Goal: Information Seeking & Learning: Learn about a topic

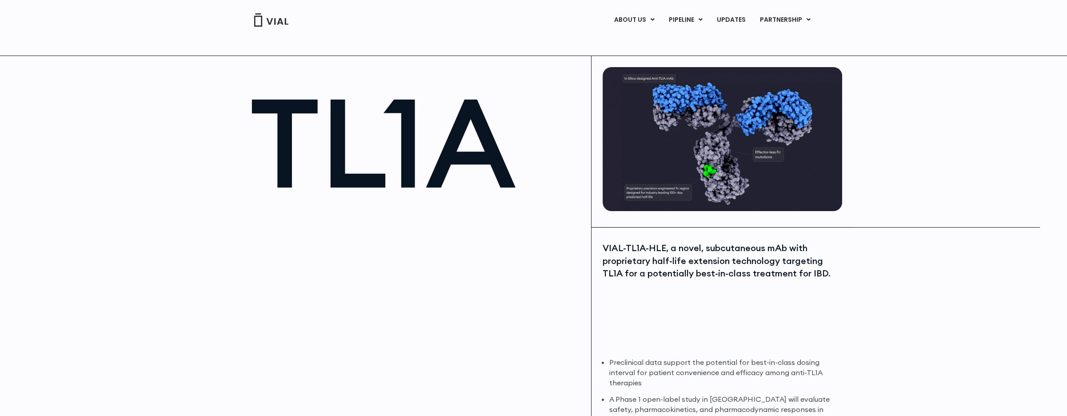
click at [495, 238] on div at bounding box center [416, 313] width 333 height 200
click at [761, 246] on div "VIAL-TL1A-HLE, a novel, subcutaneous mAb with proprietary half-life extension t…" at bounding box center [721, 261] width 237 height 38
click at [683, 263] on div "VIAL-TL1A-HLE, a novel, subcutaneous mAb with proprietary half-life extension t…" at bounding box center [721, 261] width 237 height 38
click at [505, 132] on h1 "TL1A" at bounding box center [416, 142] width 333 height 124
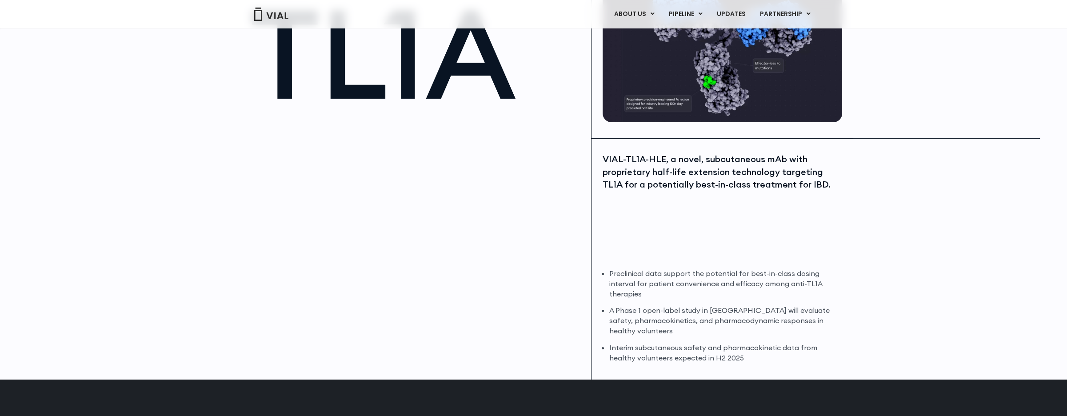
click at [523, 128] on div at bounding box center [416, 224] width 333 height 200
click at [713, 312] on li "A Phase 1 open-label study in [GEOGRAPHIC_DATA] will evaluate safety, pharmacok…" at bounding box center [724, 320] width 231 height 31
click at [695, 310] on li "A Phase 1 open-label study in [GEOGRAPHIC_DATA] will evaluate safety, pharmacok…" at bounding box center [724, 320] width 231 height 31
click at [562, 53] on h1 "TL1A" at bounding box center [416, 54] width 333 height 124
click at [708, 298] on li "Preclinical data support the potential for best-in-class dosing interval for pa…" at bounding box center [724, 283] width 231 height 31
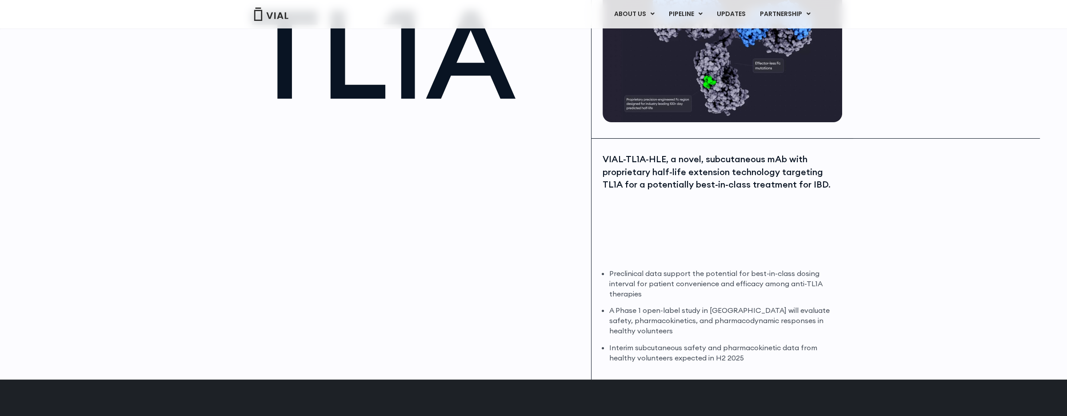
click at [709, 324] on li "A Phase 1 open-label study in [GEOGRAPHIC_DATA] will evaluate safety, pharmacok…" at bounding box center [724, 320] width 231 height 31
click at [677, 350] on li "Interim subcutaneous safety and pharmacokinetic data from healthy volunteers ex…" at bounding box center [724, 353] width 231 height 20
drag, startPoint x: 709, startPoint y: 347, endPoint x: 732, endPoint y: 349, distance: 23.2
click at [732, 349] on li "Interim subcutaneous safety and pharmacokinetic data from healthy volunteers ex…" at bounding box center [724, 353] width 231 height 20
drag, startPoint x: 732, startPoint y: 349, endPoint x: 679, endPoint y: 351, distance: 52.9
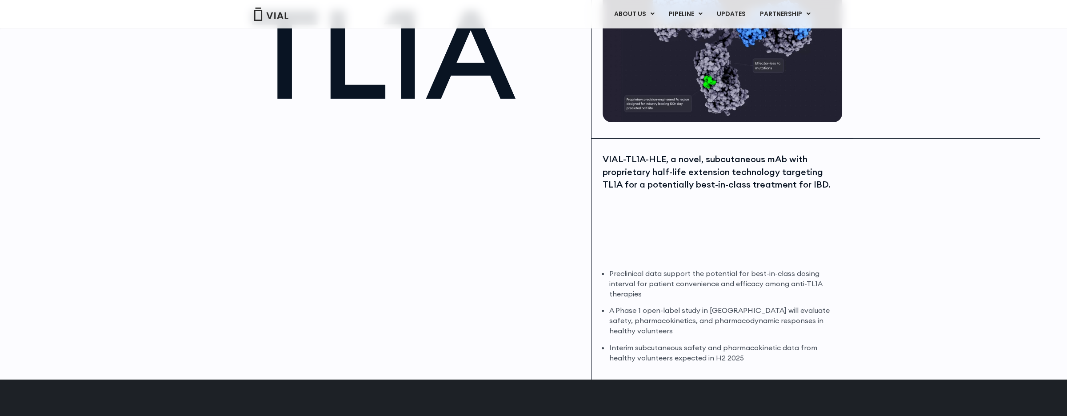
click at [679, 351] on li "Interim subcutaneous safety and pharmacokinetic data from healthy volunteers ex…" at bounding box center [724, 353] width 231 height 20
drag, startPoint x: 713, startPoint y: 347, endPoint x: 748, endPoint y: 360, distance: 36.8
click at [748, 360] on li "Interim subcutaneous safety and pharmacokinetic data from healthy volunteers ex…" at bounding box center [724, 353] width 231 height 20
drag, startPoint x: 748, startPoint y: 360, endPoint x: 679, endPoint y: 368, distance: 69.9
click at [679, 368] on div "VIAL-TL1A-HLE, a novel, subcutaneous mAb with proprietary half-life extension t…" at bounding box center [723, 259] width 262 height 241
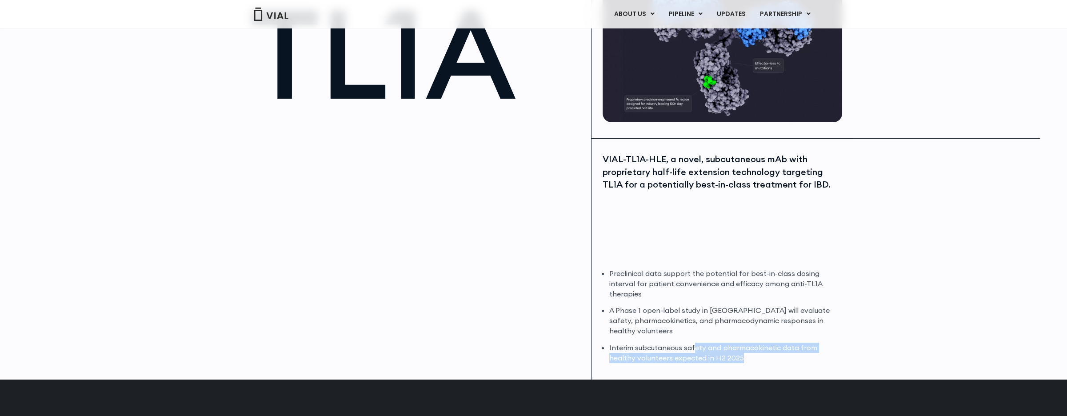
click at [578, 150] on div at bounding box center [416, 224] width 333 height 200
click at [927, 148] on div "TL1A VIAL-TL1A-HLE, a novel, subcutaneous mAb with proprietary half-life extens…" at bounding box center [533, 173] width 1067 height 413
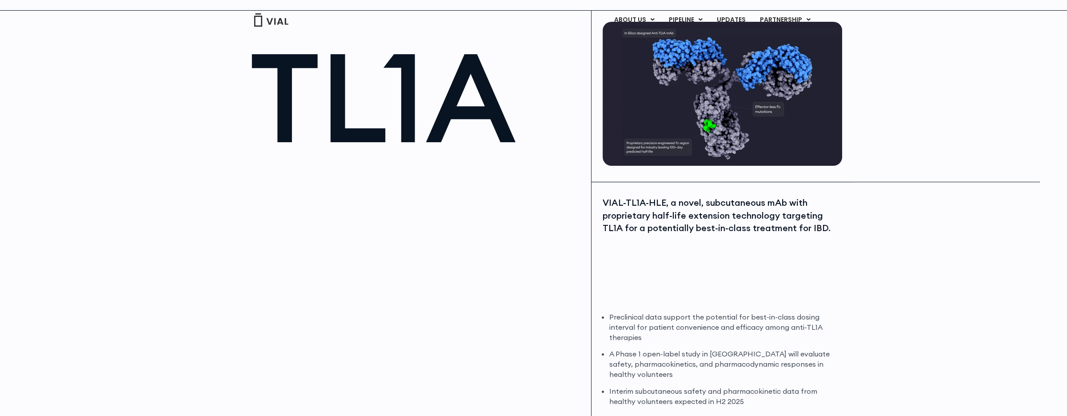
scroll to position [0, 0]
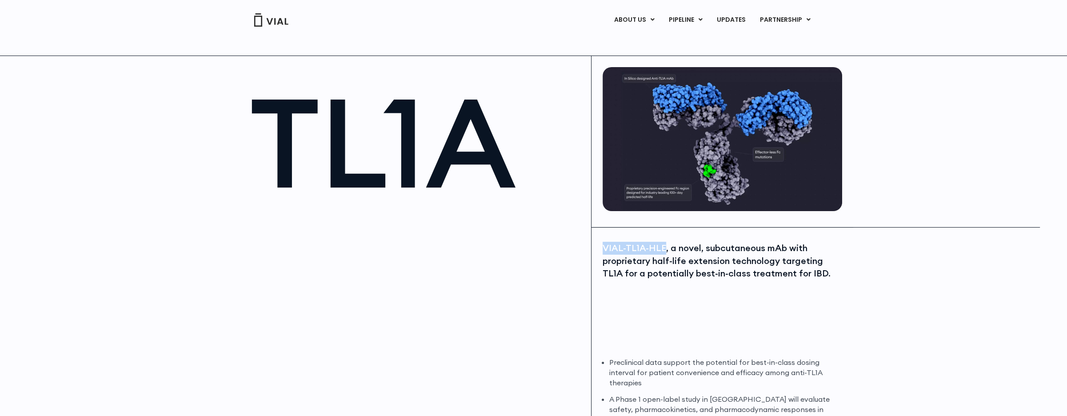
drag, startPoint x: 602, startPoint y: 246, endPoint x: 663, endPoint y: 245, distance: 60.9
click at [663, 245] on div "VIAL-TL1A-HLE, a novel, subcutaneous mAb with proprietary half-life extension t…" at bounding box center [721, 261] width 237 height 38
copy div "VIAL-TL1A-HLE"
